Goal: Task Accomplishment & Management: Use online tool/utility

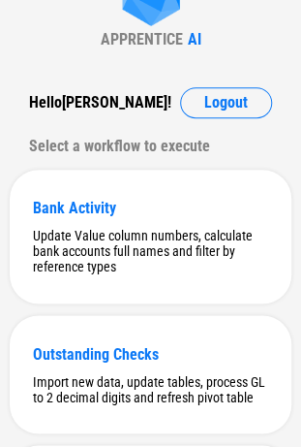
scroll to position [194, 0]
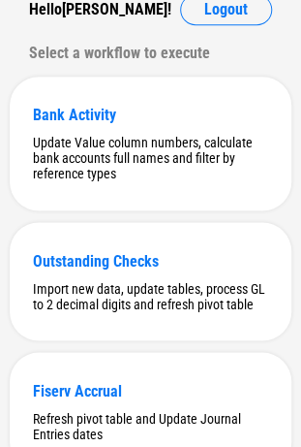
click at [47, 53] on div "Select a workflow to execute" at bounding box center [150, 53] width 243 height 31
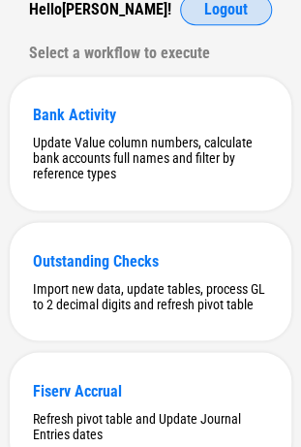
click at [259, 8] on button "Logout" at bounding box center [226, 9] width 92 height 31
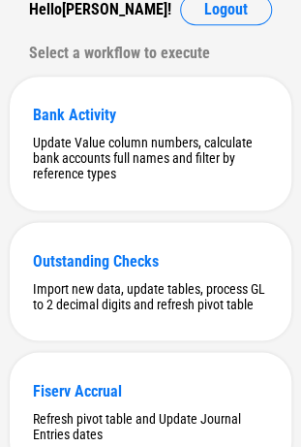
scroll to position [0, 0]
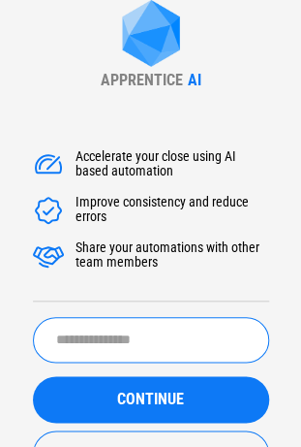
click at [161, 325] on input "text" at bounding box center [151, 340] width 237 height 46
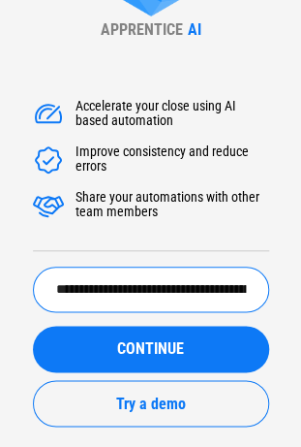
scroll to position [79, 0]
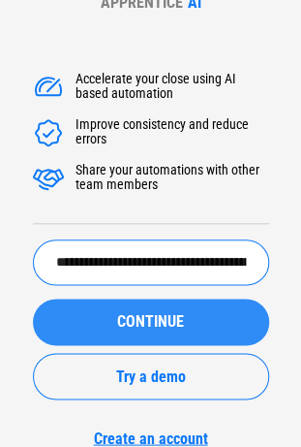
click at [152, 301] on button "CONTINUE" at bounding box center [151, 322] width 237 height 47
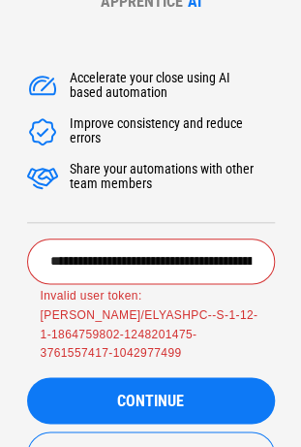
scroll to position [159, 0]
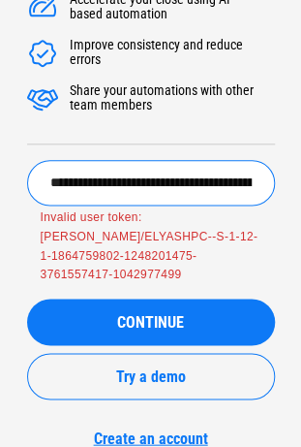
click at [121, 200] on input "**********" at bounding box center [151, 183] width 248 height 46
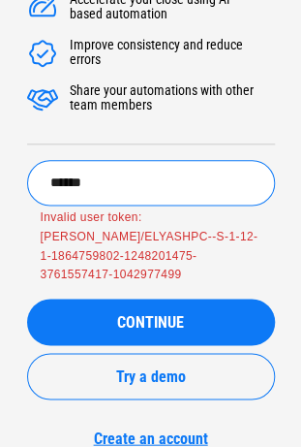
type input "******"
click at [27, 299] on button "CONTINUE" at bounding box center [151, 322] width 248 height 47
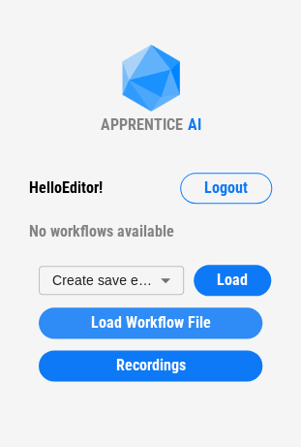
scroll to position [19, 0]
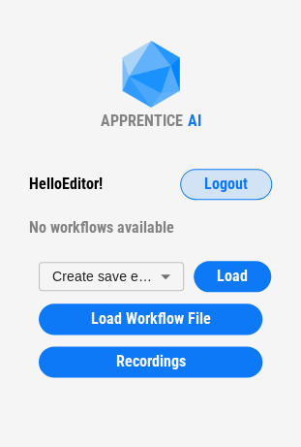
drag, startPoint x: 221, startPoint y: 182, endPoint x: 209, endPoint y: 191, distance: 14.5
click at [220, 182] on span "Logout" at bounding box center [227, 184] width 44 height 16
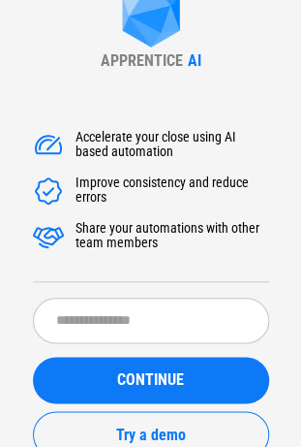
scroll to position [0, 0]
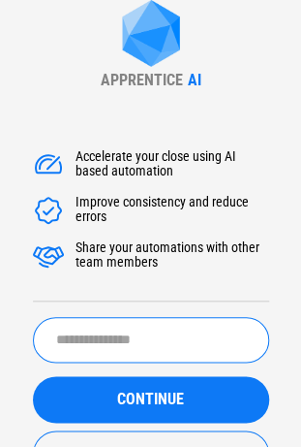
click at [130, 322] on input "text" at bounding box center [151, 340] width 237 height 46
click at [132, 337] on input "text" at bounding box center [151, 340] width 237 height 46
click at [33, 376] on button "CONTINUE" at bounding box center [151, 399] width 237 height 47
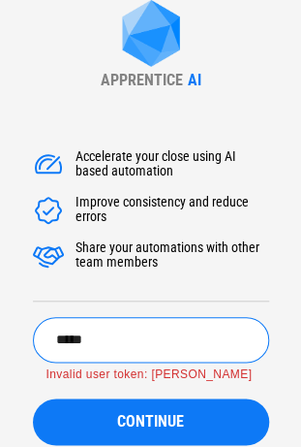
type input "*****"
click at [33, 398] on button "CONTINUE" at bounding box center [151, 421] width 237 height 47
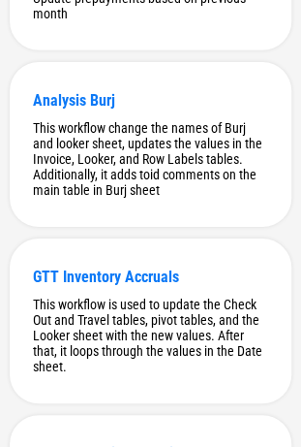
scroll to position [5471, 0]
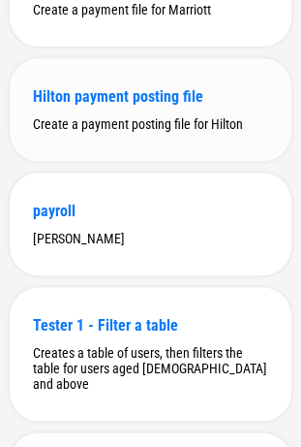
click at [163, 132] on div "Create a payment posting file for Hilton" at bounding box center [151, 124] width 236 height 16
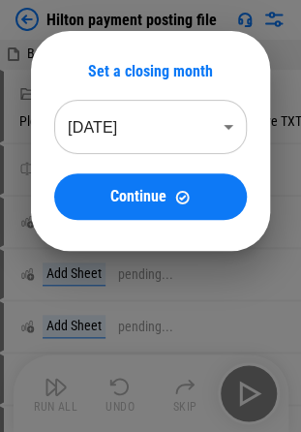
click at [42, 37] on div "Set a closing month Aug 2025 ******** ​ Continue" at bounding box center [150, 141] width 301 height 282
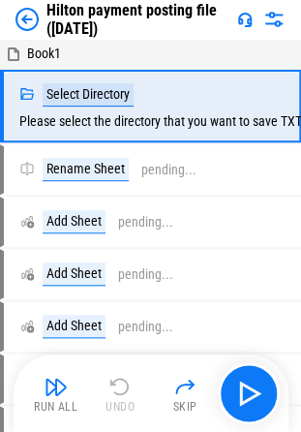
click at [33, 27] on img at bounding box center [27, 19] width 23 height 23
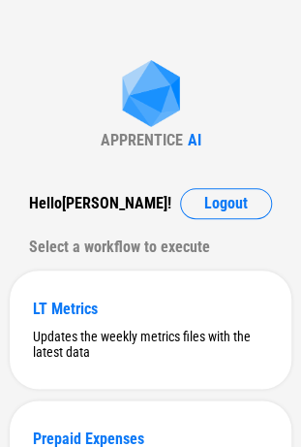
click at [118, 95] on img at bounding box center [151, 95] width 78 height 71
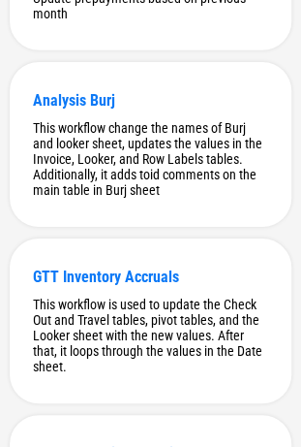
scroll to position [5471, 0]
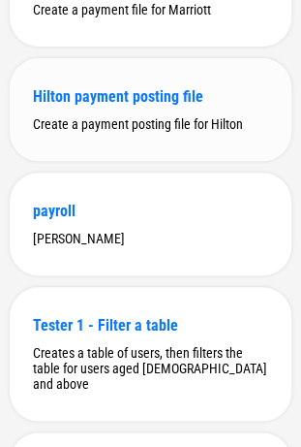
click at [206, 106] on div "Hilton payment posting file" at bounding box center [151, 96] width 236 height 18
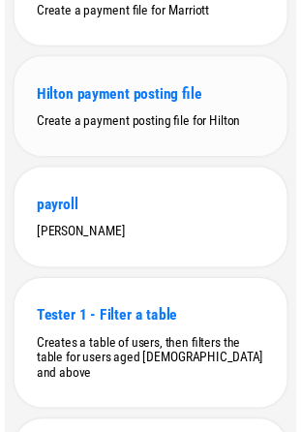
scroll to position [0, 0]
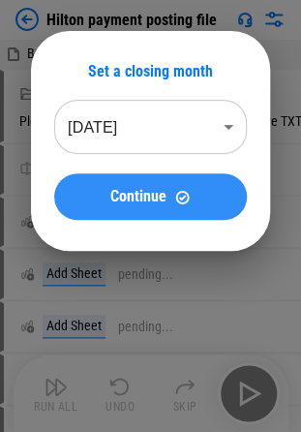
click at [192, 184] on button "Continue" at bounding box center [150, 197] width 193 height 47
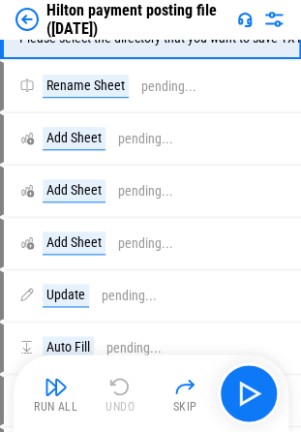
scroll to position [97, 0]
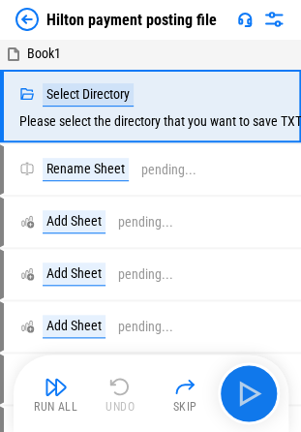
click at [35, 21] on img at bounding box center [27, 19] width 23 height 23
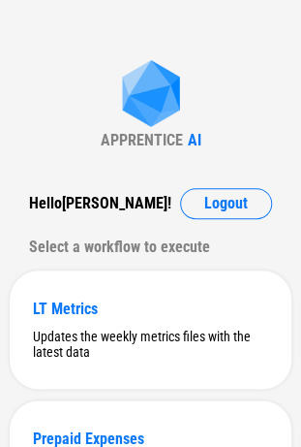
click at [168, 207] on div "Hello Moshe ! Logout" at bounding box center [150, 203] width 243 height 31
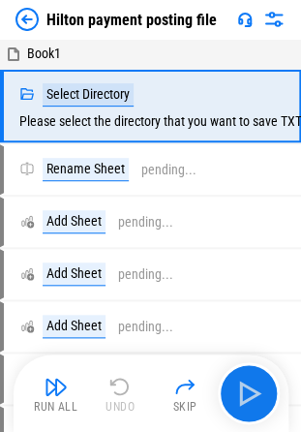
click at [33, 19] on img at bounding box center [27, 19] width 23 height 23
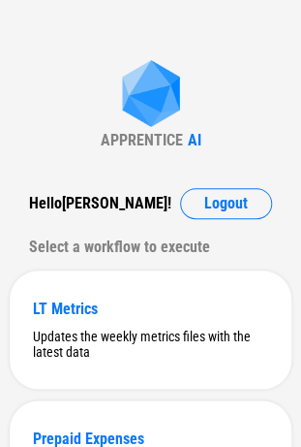
click at [153, 145] on div "APPRENTICE" at bounding box center [142, 140] width 82 height 18
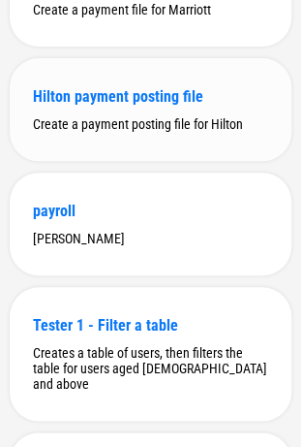
click at [181, 161] on div "Hilton payment posting file Create a payment posting file for Hilton" at bounding box center [151, 109] width 282 height 103
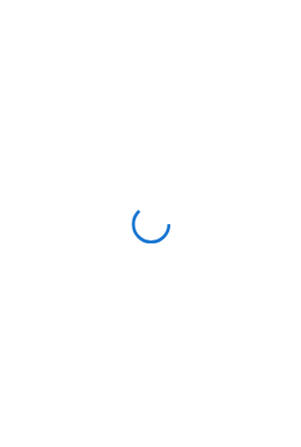
scroll to position [0, 0]
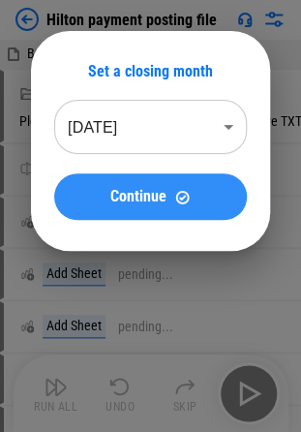
click at [200, 178] on button "Continue" at bounding box center [150, 197] width 193 height 47
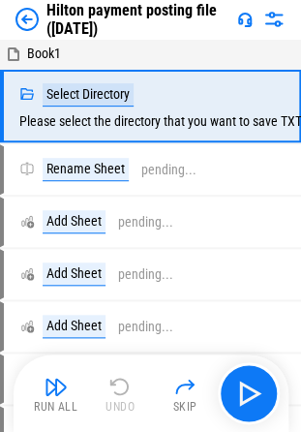
click at [39, 17] on div "Hilton payment posting file ([DATE])" at bounding box center [123, 19] width 214 height 37
click at [35, 17] on img at bounding box center [27, 19] width 23 height 23
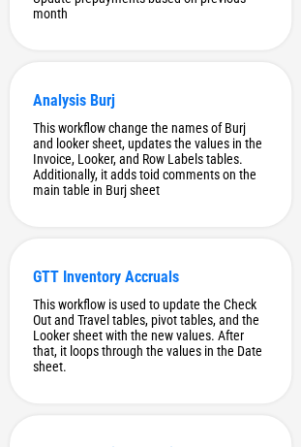
scroll to position [5471, 0]
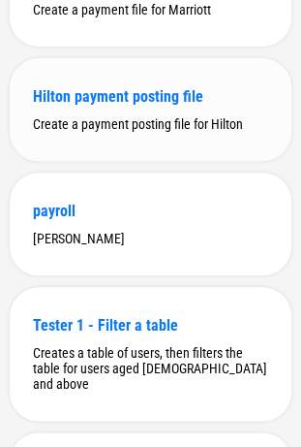
click at [130, 106] on div "Hilton payment posting file" at bounding box center [151, 96] width 236 height 18
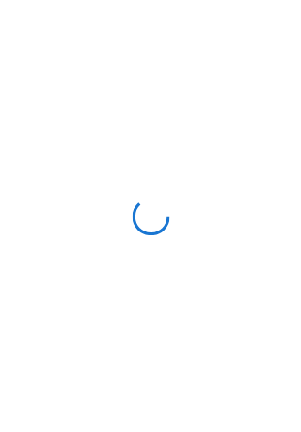
scroll to position [0, 0]
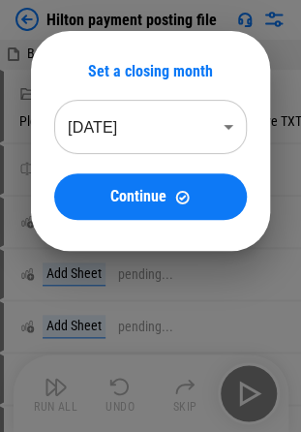
click at [244, 27] on div "Set a closing month [DATE] ******** ​ Continue" at bounding box center [150, 141] width 301 height 282
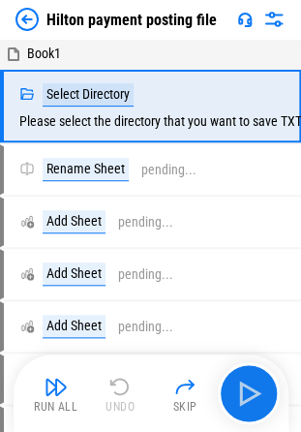
click at [25, 14] on img at bounding box center [27, 19] width 23 height 23
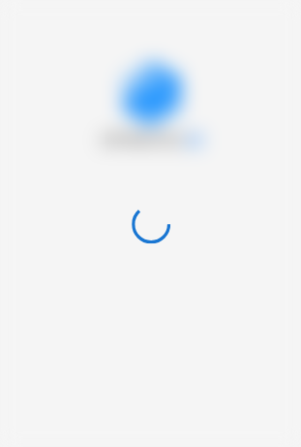
click at [134, 109] on img at bounding box center [151, 95] width 78 height 71
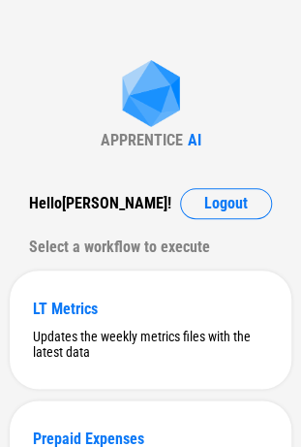
scroll to position [5471, 0]
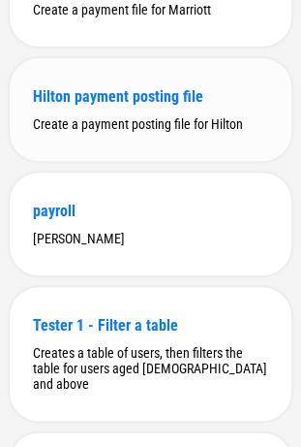
click at [184, 161] on div "Hilton payment posting file Create a payment posting file for Hilton" at bounding box center [151, 109] width 282 height 103
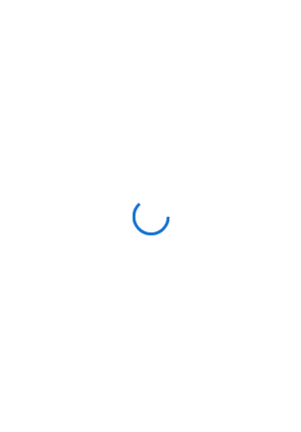
scroll to position [0, 0]
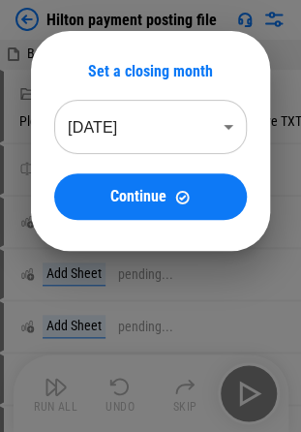
click at [118, 290] on div at bounding box center [150, 216] width 301 height 432
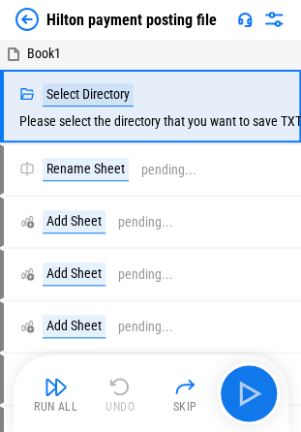
click at [33, 25] on img at bounding box center [27, 19] width 23 height 23
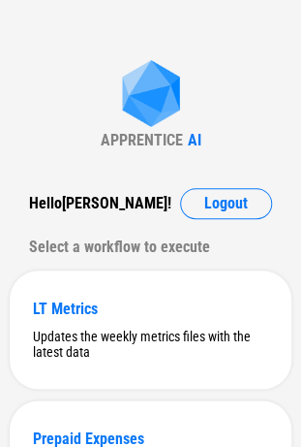
scroll to position [5471, 0]
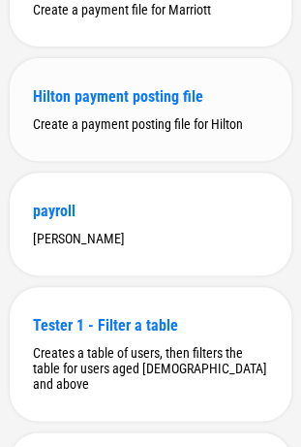
click at [165, 161] on div "Hilton payment posting file Create a payment posting file for Hilton" at bounding box center [151, 109] width 282 height 103
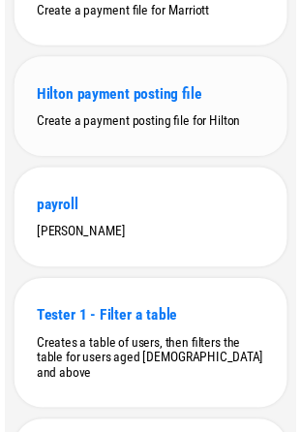
scroll to position [0, 0]
